Goal: Task Accomplishment & Management: Use online tool/utility

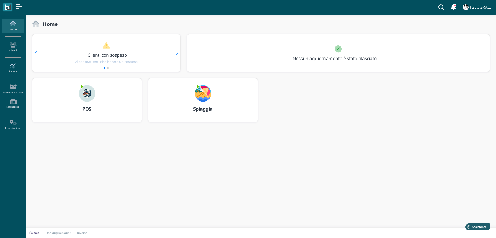
click at [12, 65] on icon at bounding box center [13, 66] width 22 height 6
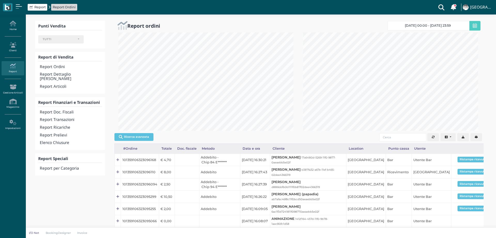
select select
click at [61, 140] on h4 "Elenco Chiusure" at bounding box center [71, 142] width 62 height 4
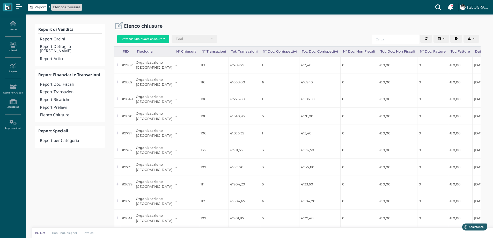
click at [426, 37] on icon "Aggiorna" at bounding box center [425, 38] width 3 height 3
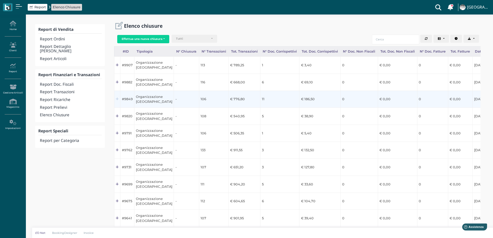
click at [117, 98] on icon at bounding box center [117, 98] width 3 height 3
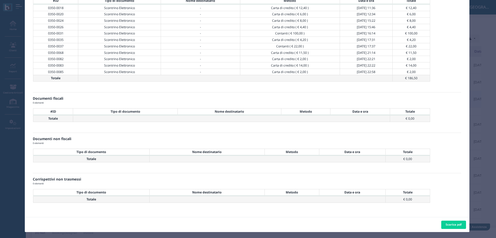
scroll to position [192, 0]
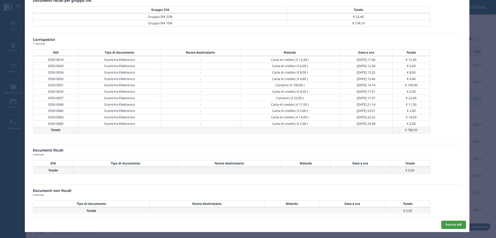
click at [448, 224] on button "Scarica pdf" at bounding box center [454, 224] width 25 height 8
